Goal: Task Accomplishment & Management: Manage account settings

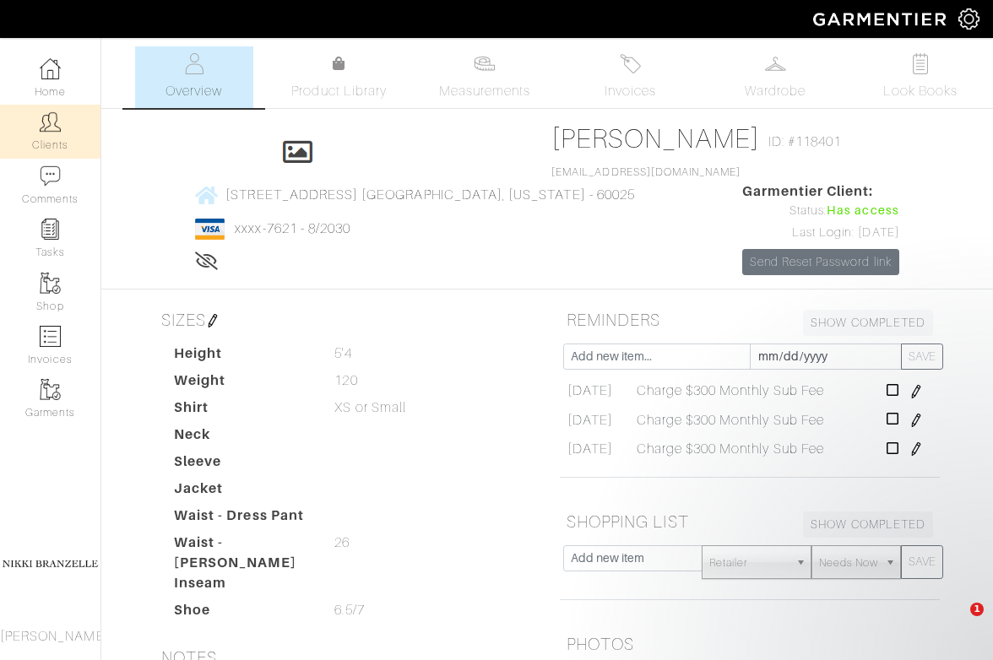
click at [72, 135] on link "Clients" at bounding box center [50, 131] width 101 height 53
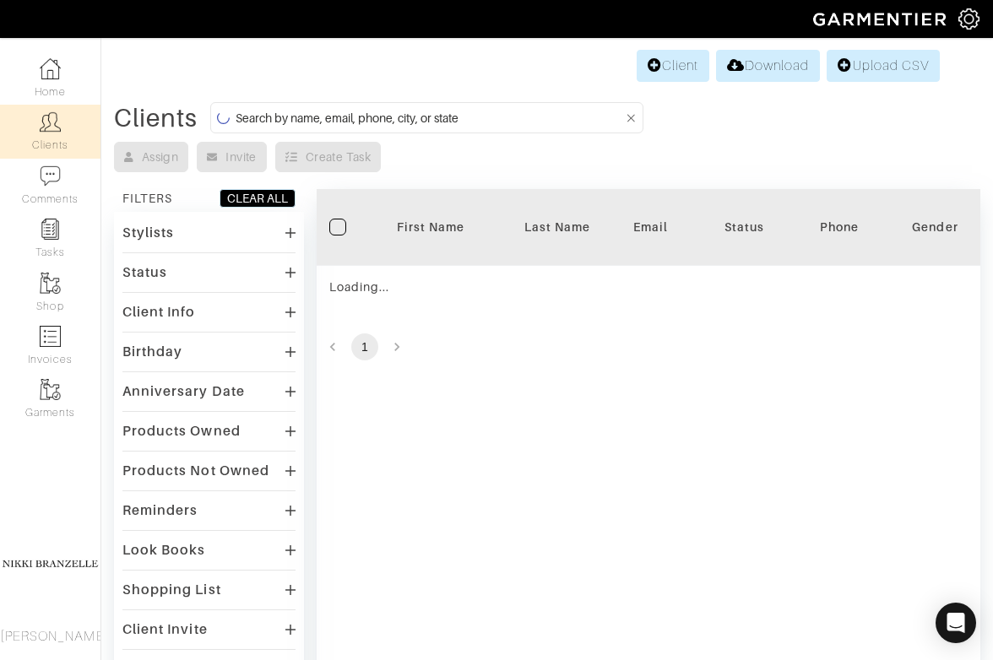
click at [424, 110] on input at bounding box center [430, 117] width 388 height 21
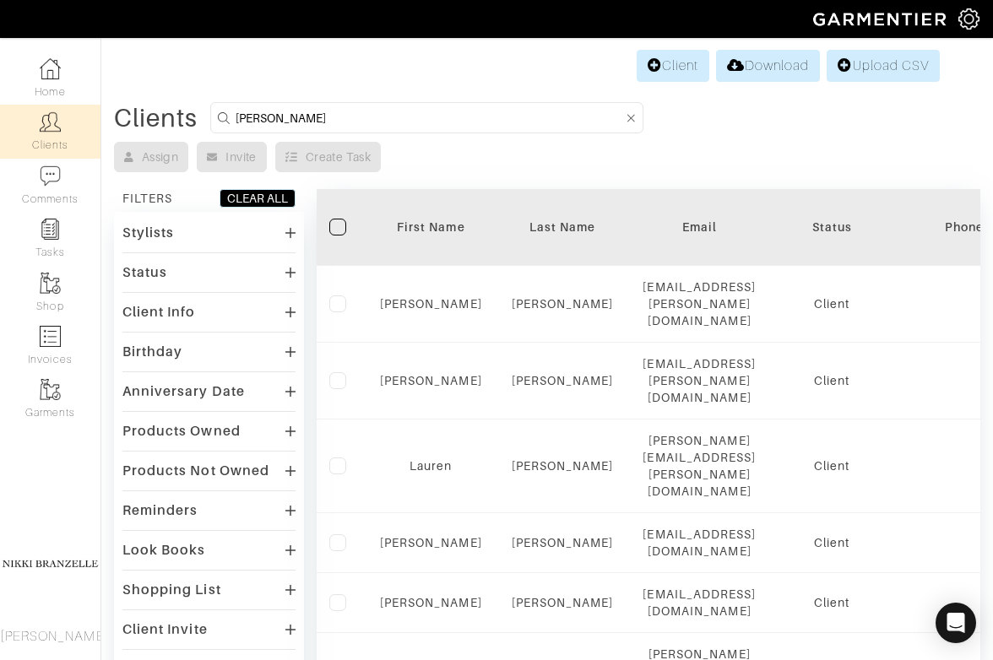
type input "[PERSON_NAME]"
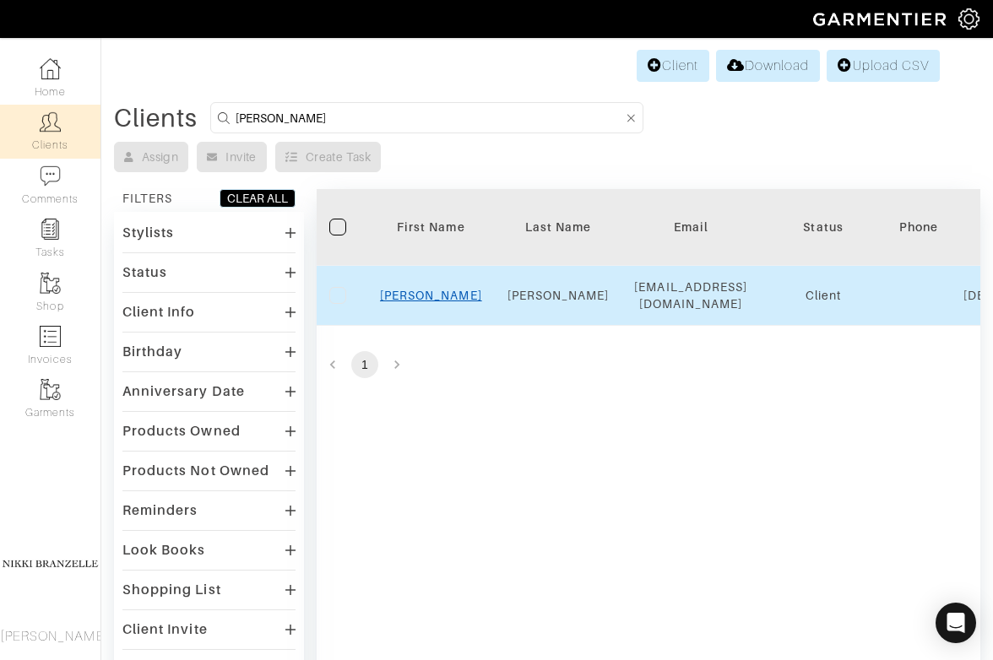
click at [437, 302] on link "[PERSON_NAME]" at bounding box center [431, 296] width 102 height 14
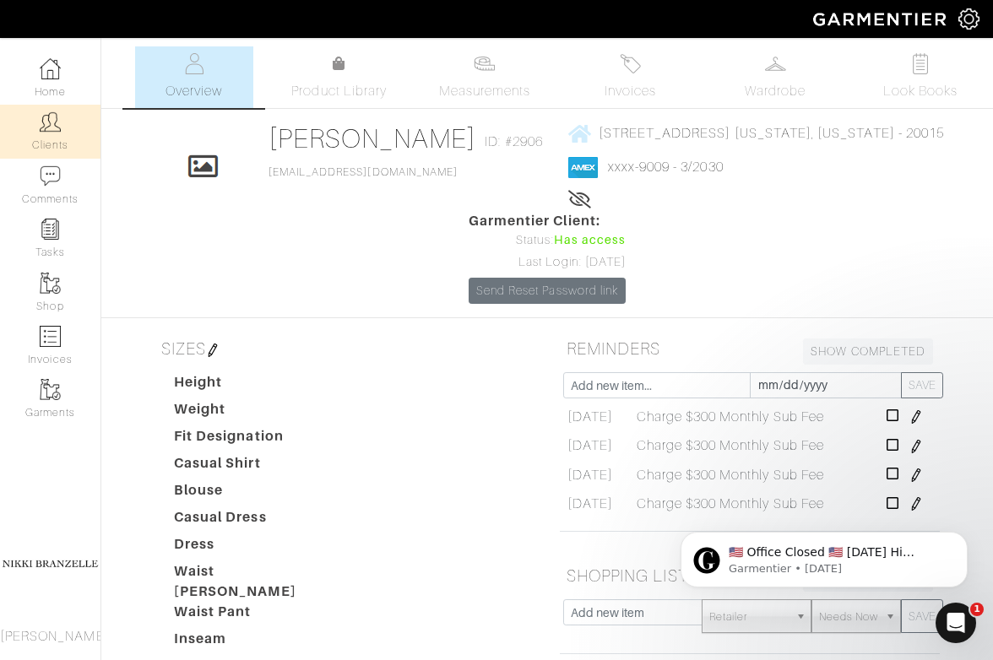
click at [45, 126] on img at bounding box center [50, 121] width 21 height 21
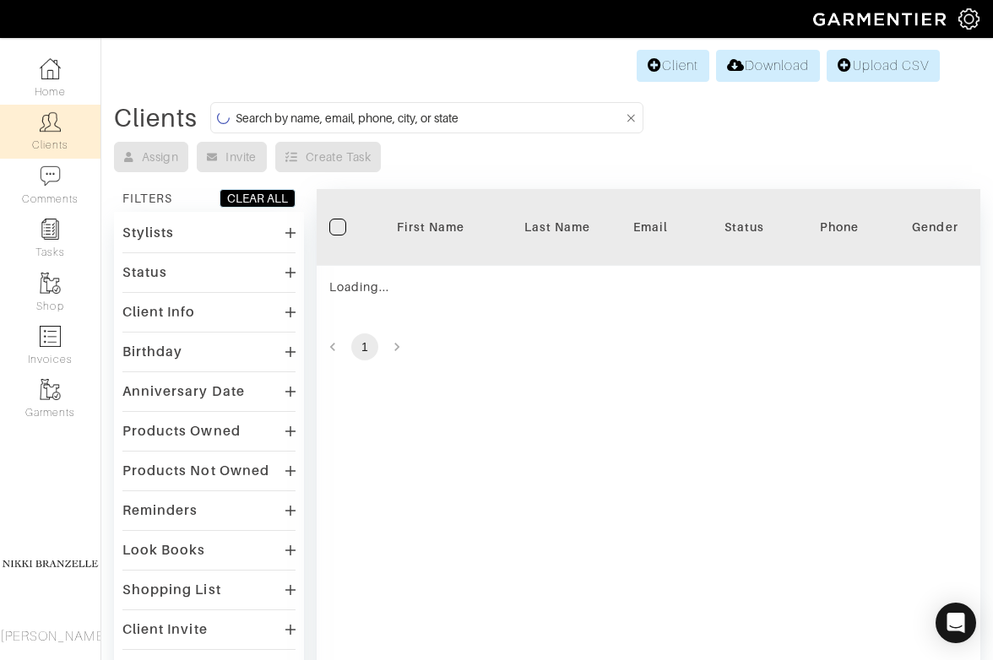
click at [398, 127] on input at bounding box center [430, 117] width 388 height 21
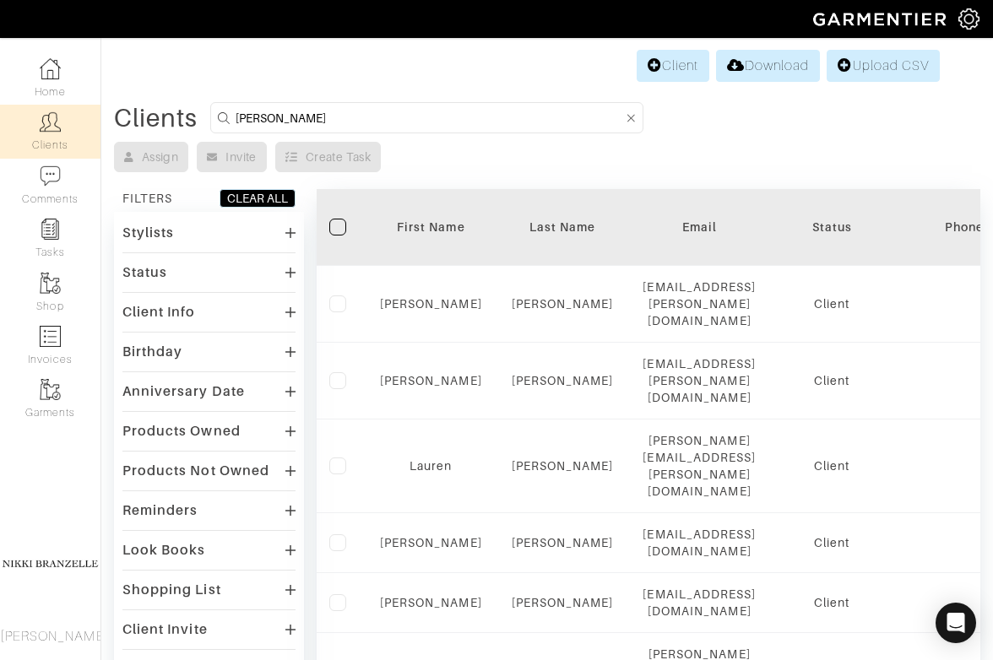
type input "julie"
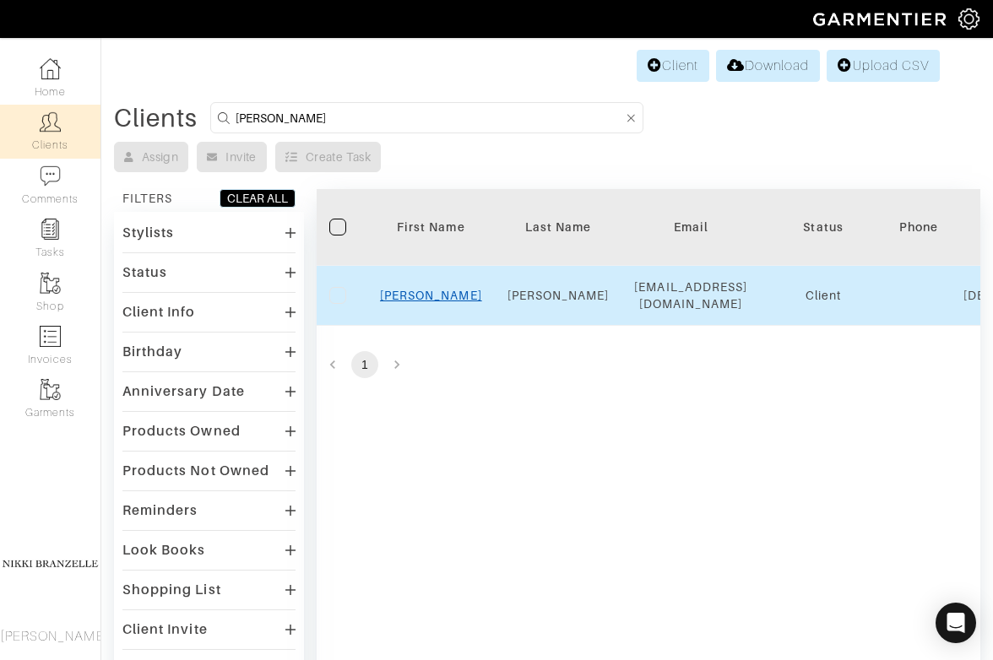
click at [434, 294] on link "Julie" at bounding box center [431, 296] width 102 height 14
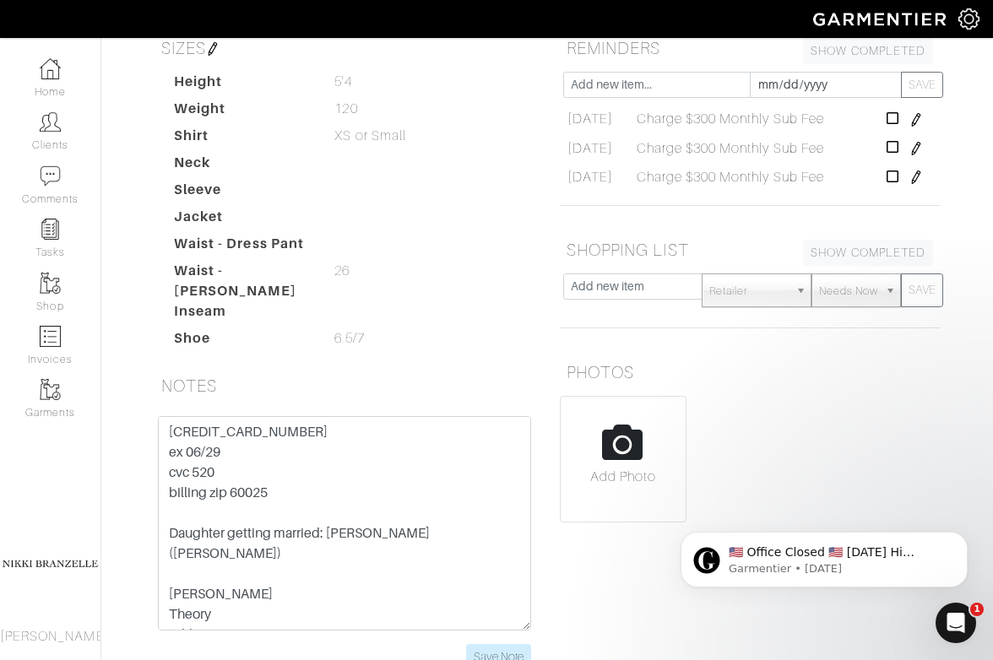
scroll to position [275, 0]
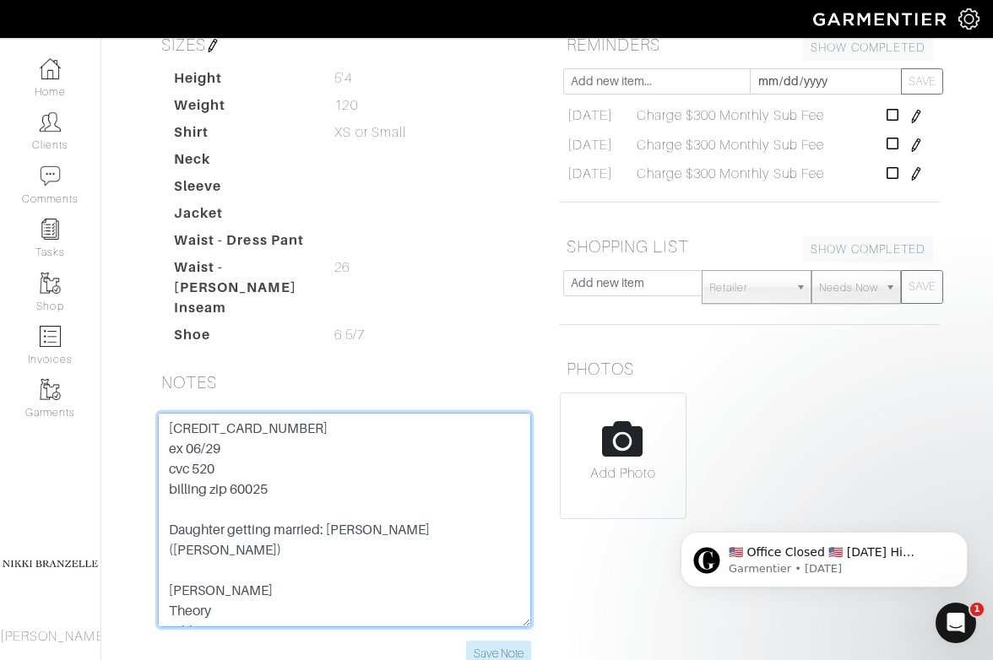
click at [253, 491] on textarea "[CREDIT_CARD_NUMBER] ex 06/29 cvc 520 billing zip 60025 Daughter getting marrie…" at bounding box center [344, 520] width 373 height 215
click at [194, 464] on textarea "[CREDIT_CARD_NUMBER] ex 06/29 cvc 520 billing zip 60025 Daughter getting marrie…" at bounding box center [344, 520] width 373 height 215
click at [217, 463] on textarea "[CREDIT_CARD_NUMBER] ex 06/29 cvc 520 billing zip 60025 Daughter getting marrie…" at bounding box center [344, 520] width 373 height 215
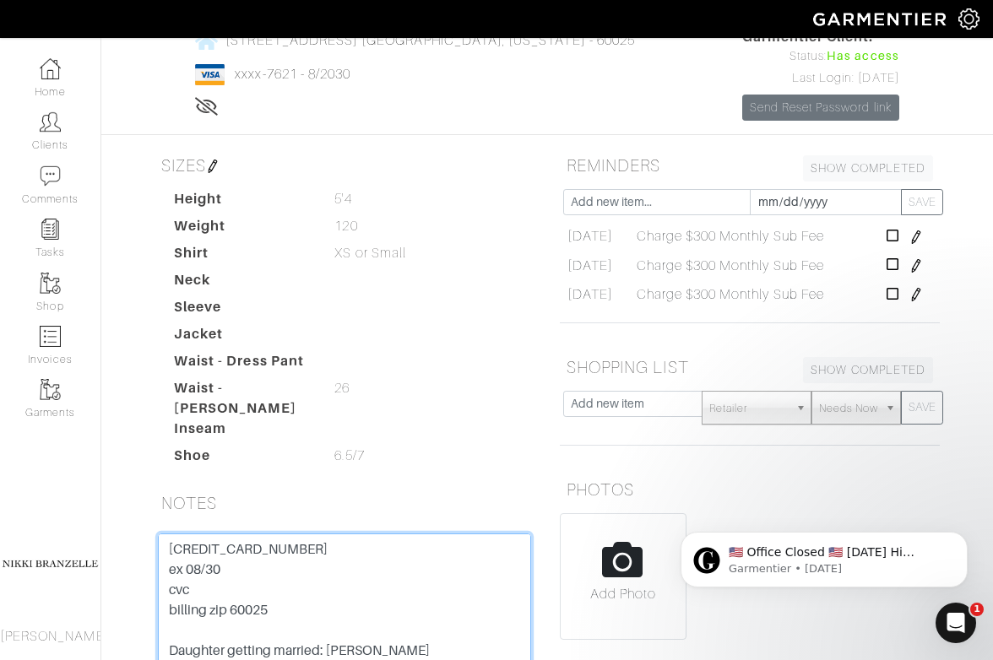
scroll to position [182, 0]
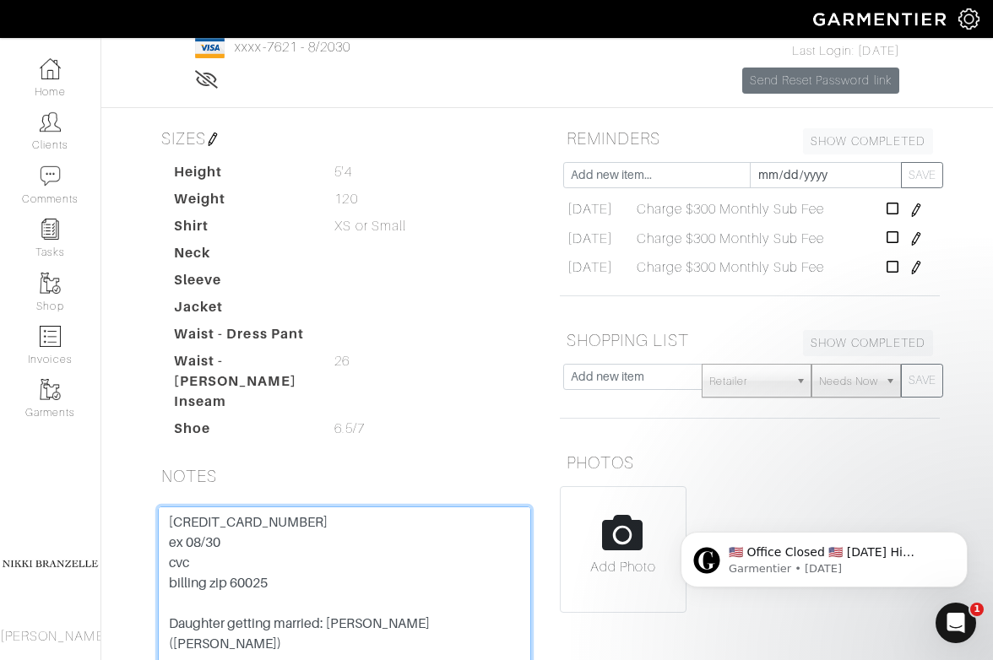
click at [285, 535] on textarea "[CREDIT_CARD_NUMBER] ex 06/29 cvc 520 billing zip 60025 Daughter getting marrie…" at bounding box center [344, 614] width 373 height 215
drag, startPoint x: 265, startPoint y: 534, endPoint x: 69, endPoint y: 535, distance: 195.9
click at [68, 535] on div "Company Settings Manage Subscription My Profile Stylists Sign Out Home Clients …" at bounding box center [496, 299] width 993 height 963
type textarea "7621 ex 08/30 cvc billing zip 60025 Daughter getting married: Allie (alison) Ve…"
